Goal: Use online tool/utility

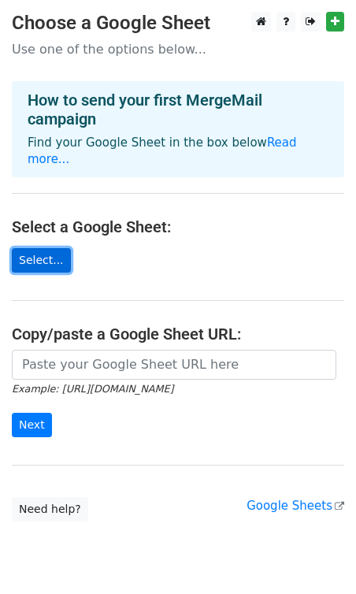
click at [45, 251] on link "Select..." at bounding box center [41, 260] width 59 height 24
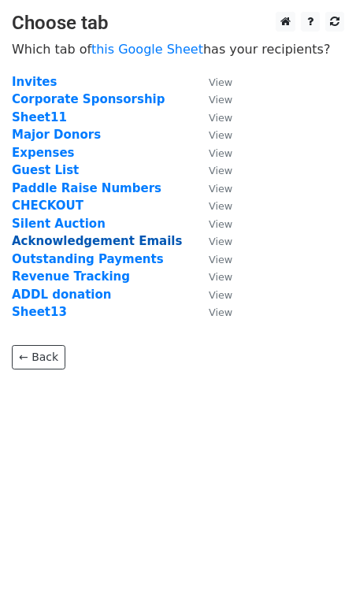
click at [135, 241] on strong "Acknowledgement Emails" at bounding box center [97, 241] width 170 height 14
